Goal: Transaction & Acquisition: Purchase product/service

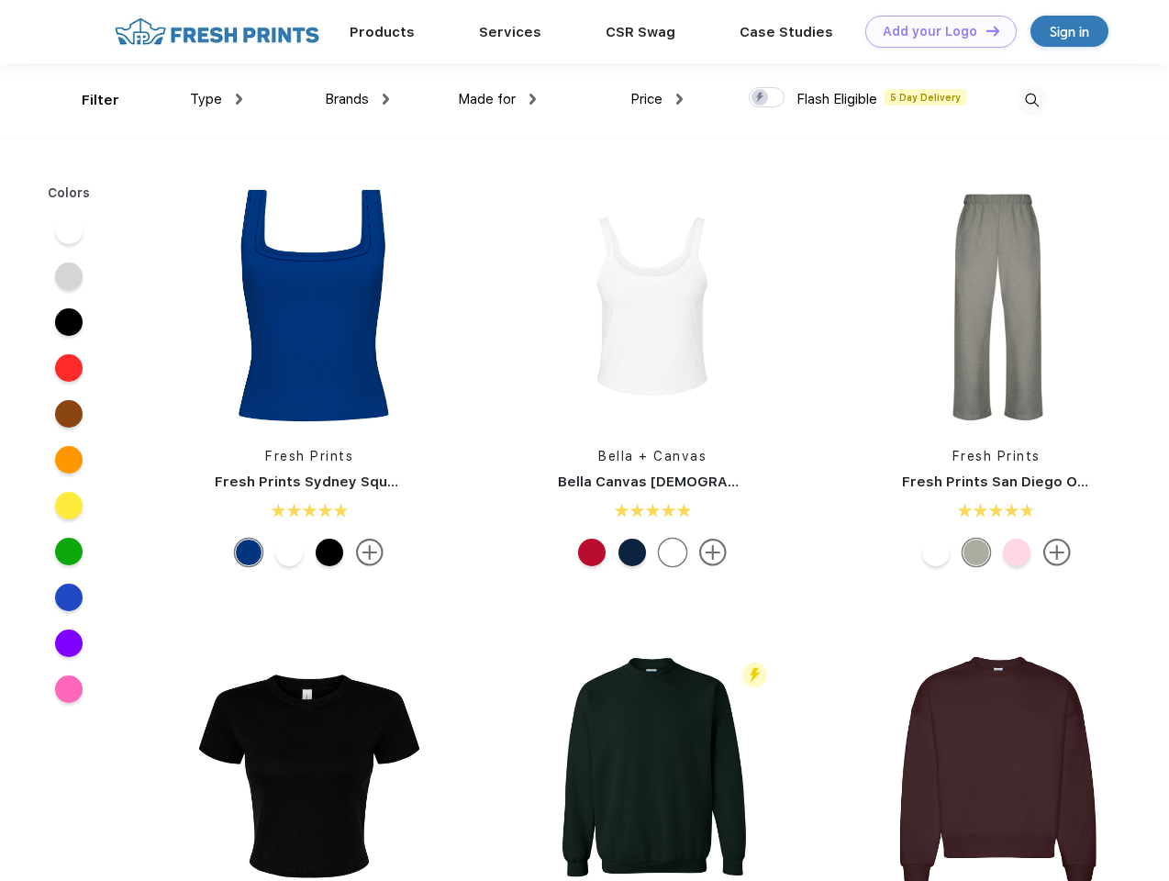
scroll to position [1, 0]
click at [934, 31] on link "Add your Logo Design Tool" at bounding box center [940, 32] width 151 height 32
click at [0, 0] on div "Design Tool" at bounding box center [0, 0] width 0 height 0
click at [984, 30] on link "Add your Logo Design Tool" at bounding box center [940, 32] width 151 height 32
click at [88, 100] on div "Filter" at bounding box center [101, 100] width 38 height 21
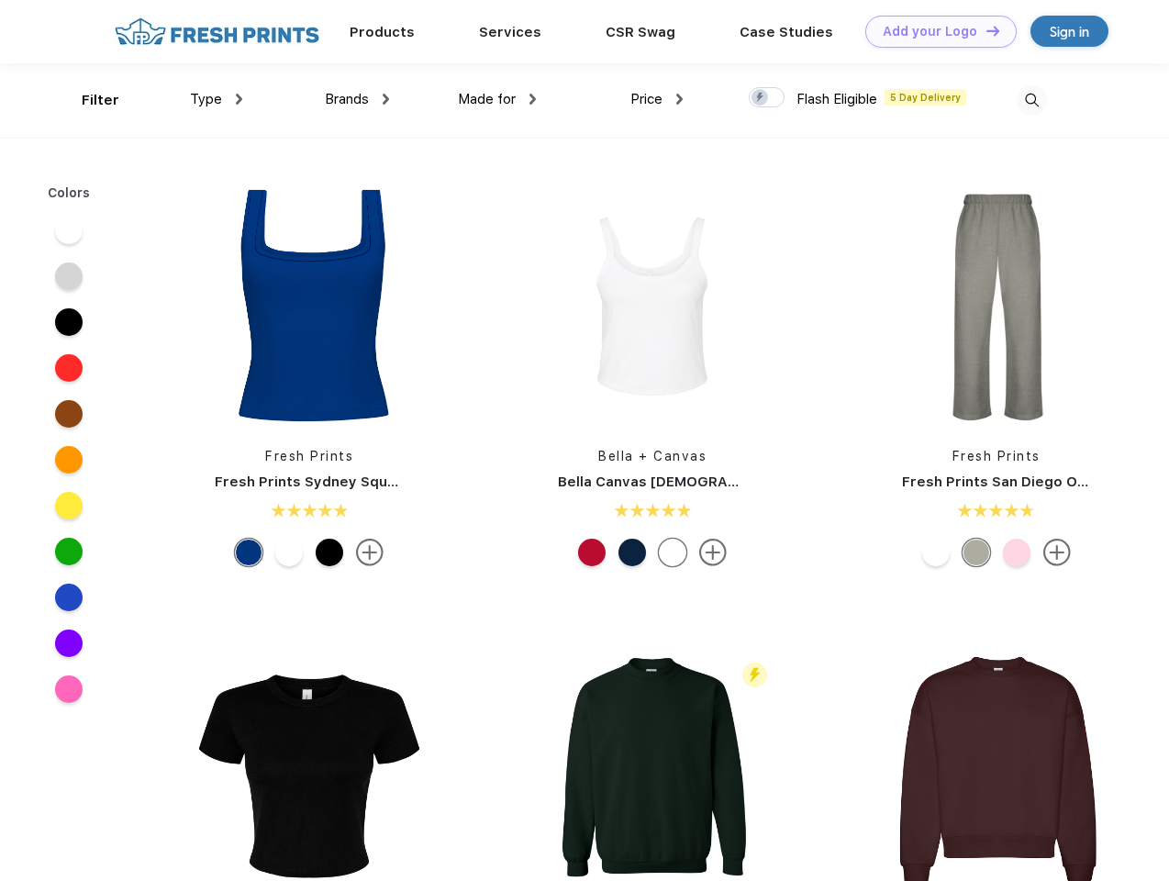
click at [216, 99] on span "Type" at bounding box center [206, 99] width 32 height 17
click at [357, 99] on span "Brands" at bounding box center [347, 99] width 44 height 17
click at [497, 99] on span "Made for" at bounding box center [487, 99] width 58 height 17
click at [657, 99] on span "Price" at bounding box center [646, 99] width 32 height 17
click at [767, 98] on div at bounding box center [766, 97] width 36 height 20
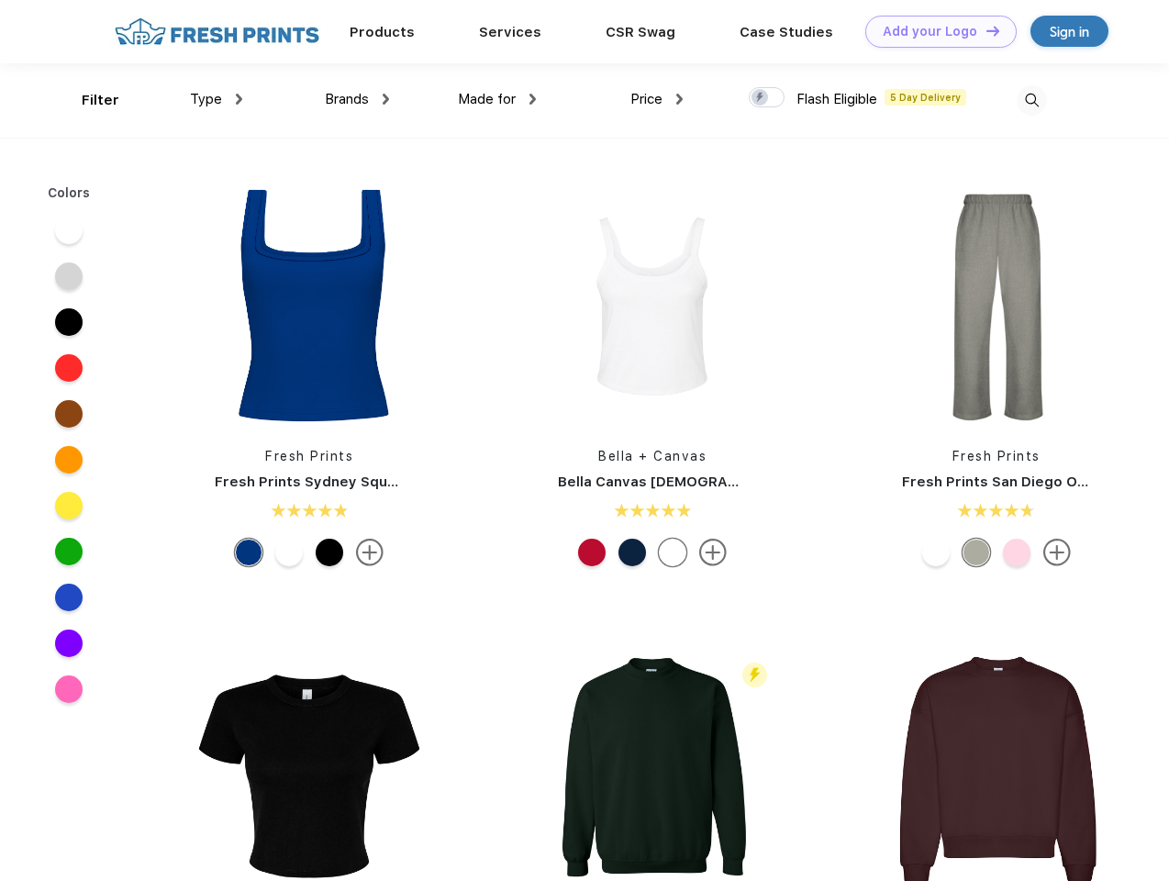
click at [760, 98] on input "checkbox" at bounding box center [754, 92] width 12 height 12
click at [1031, 100] on img at bounding box center [1031, 100] width 30 height 30
